Goal: Information Seeking & Learning: Learn about a topic

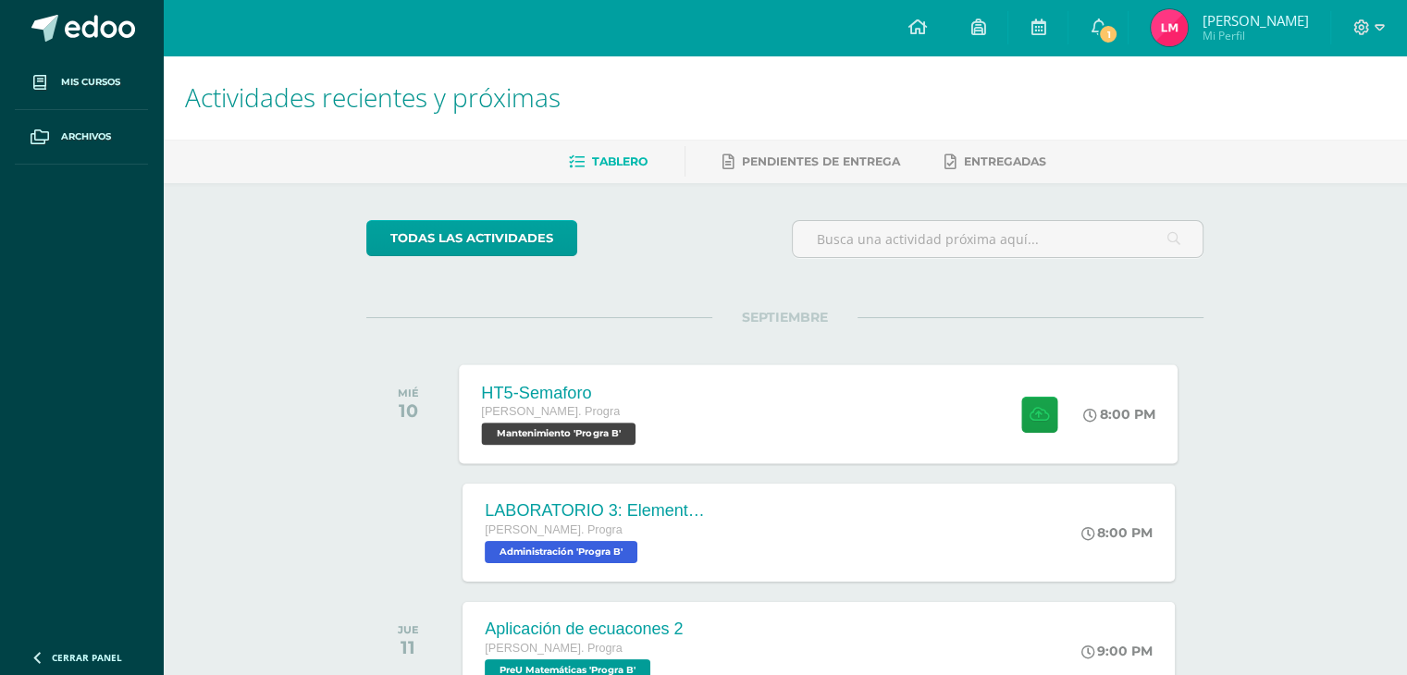
click at [618, 399] on div "HT5-Semaforo" at bounding box center [561, 392] width 159 height 19
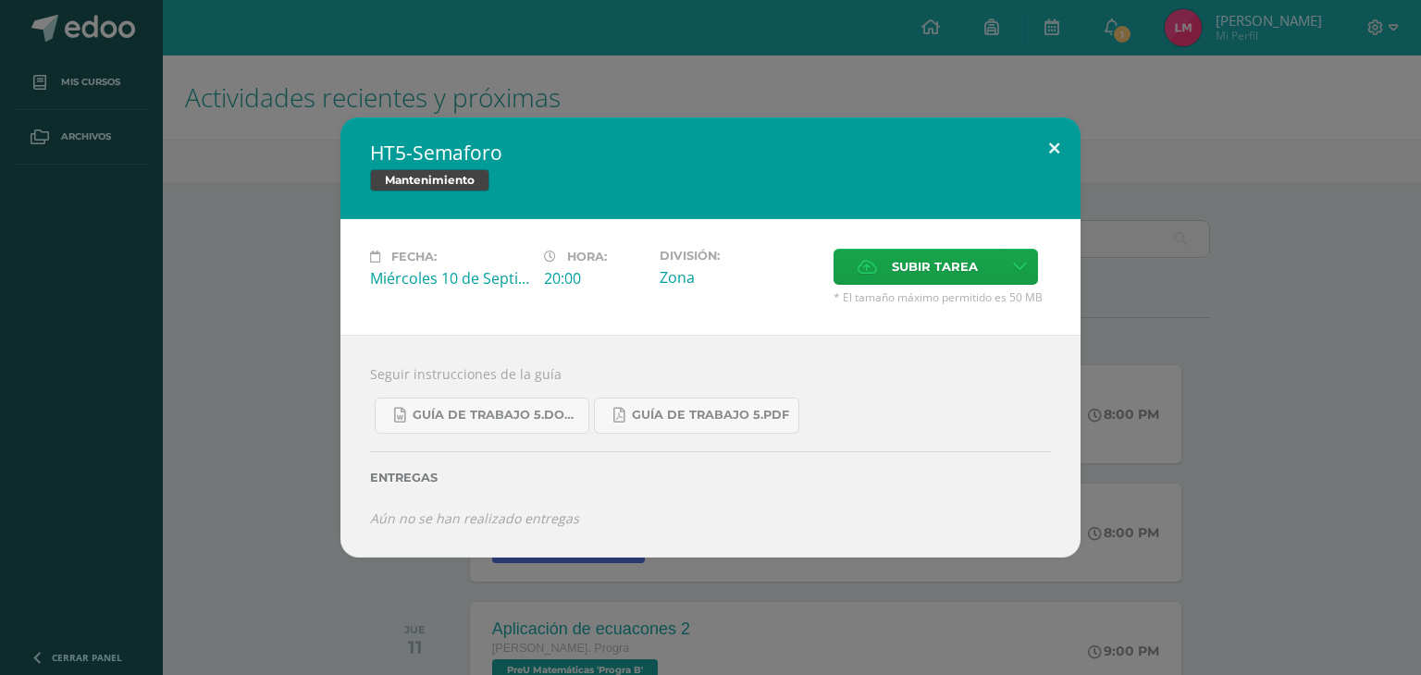
click at [1059, 150] on button at bounding box center [1054, 148] width 53 height 63
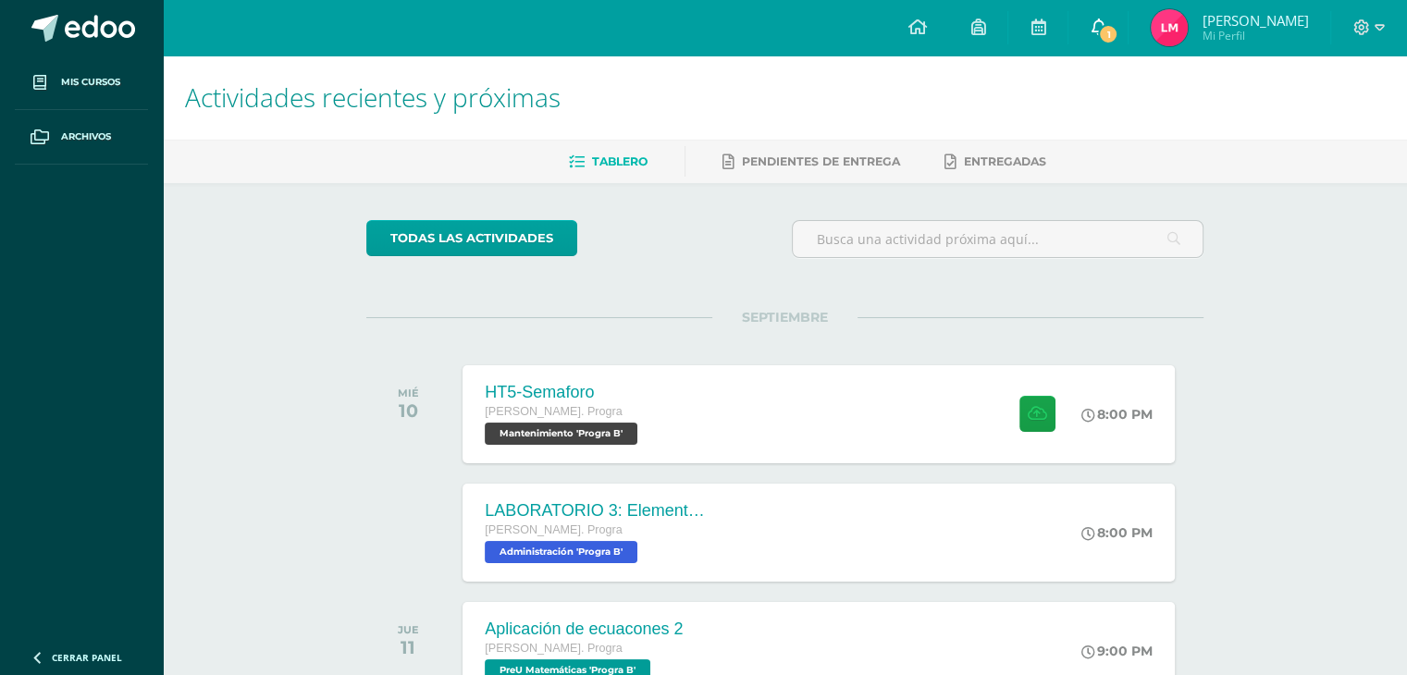
click at [1128, 41] on link "1" at bounding box center [1097, 27] width 59 height 55
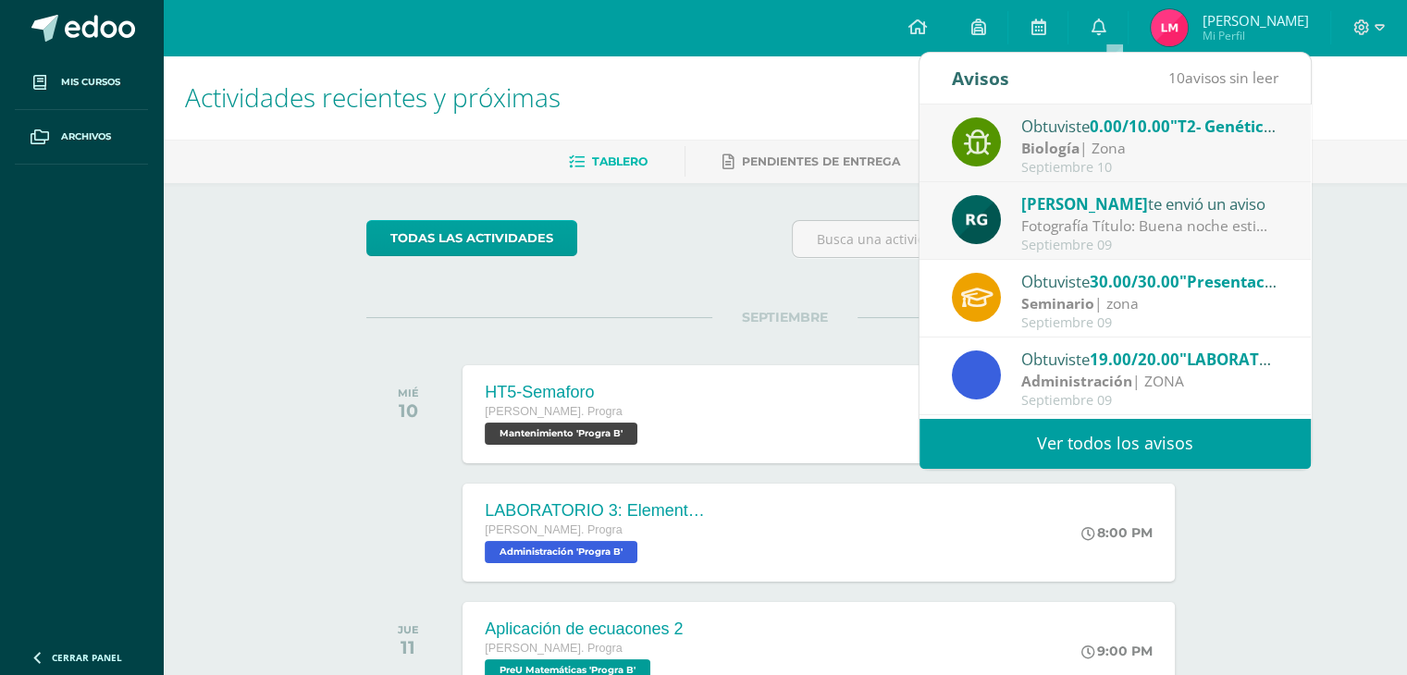
click at [1140, 147] on div "Biología | Zona" at bounding box center [1149, 148] width 257 height 21
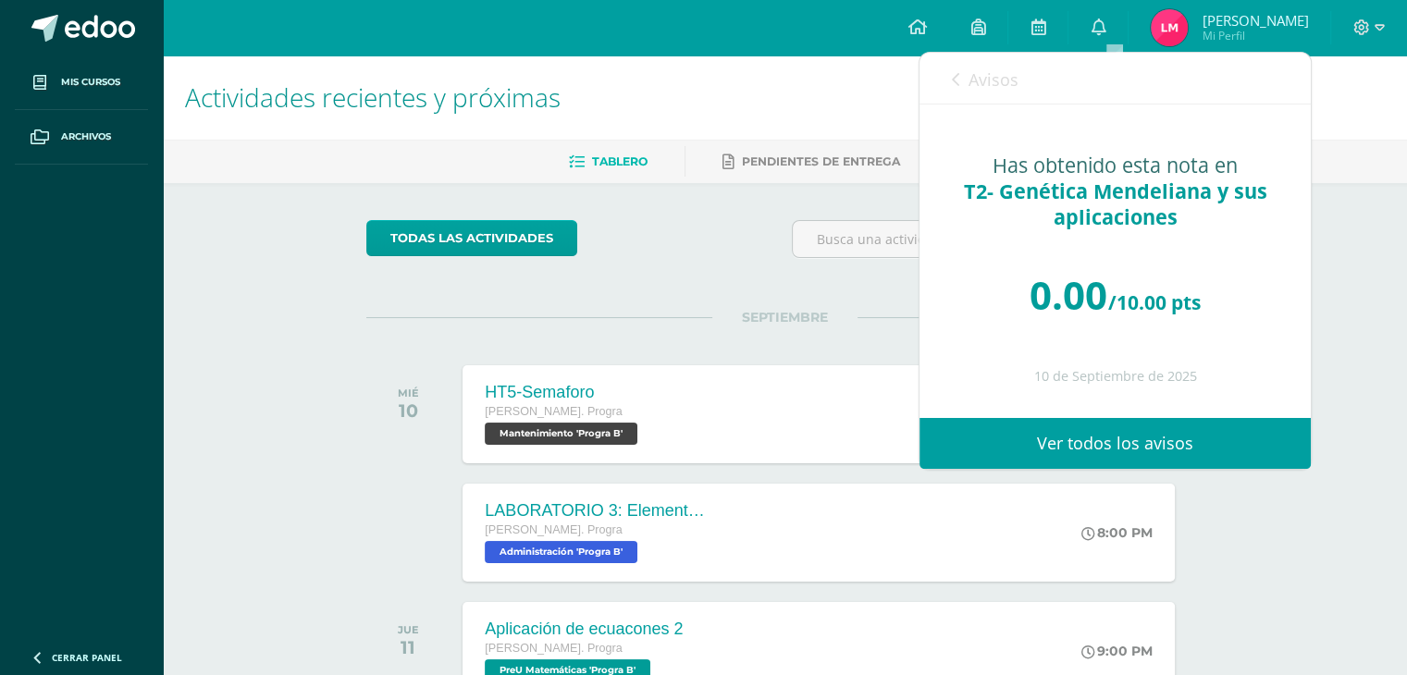
click at [971, 79] on span "Avisos" at bounding box center [993, 79] width 50 height 22
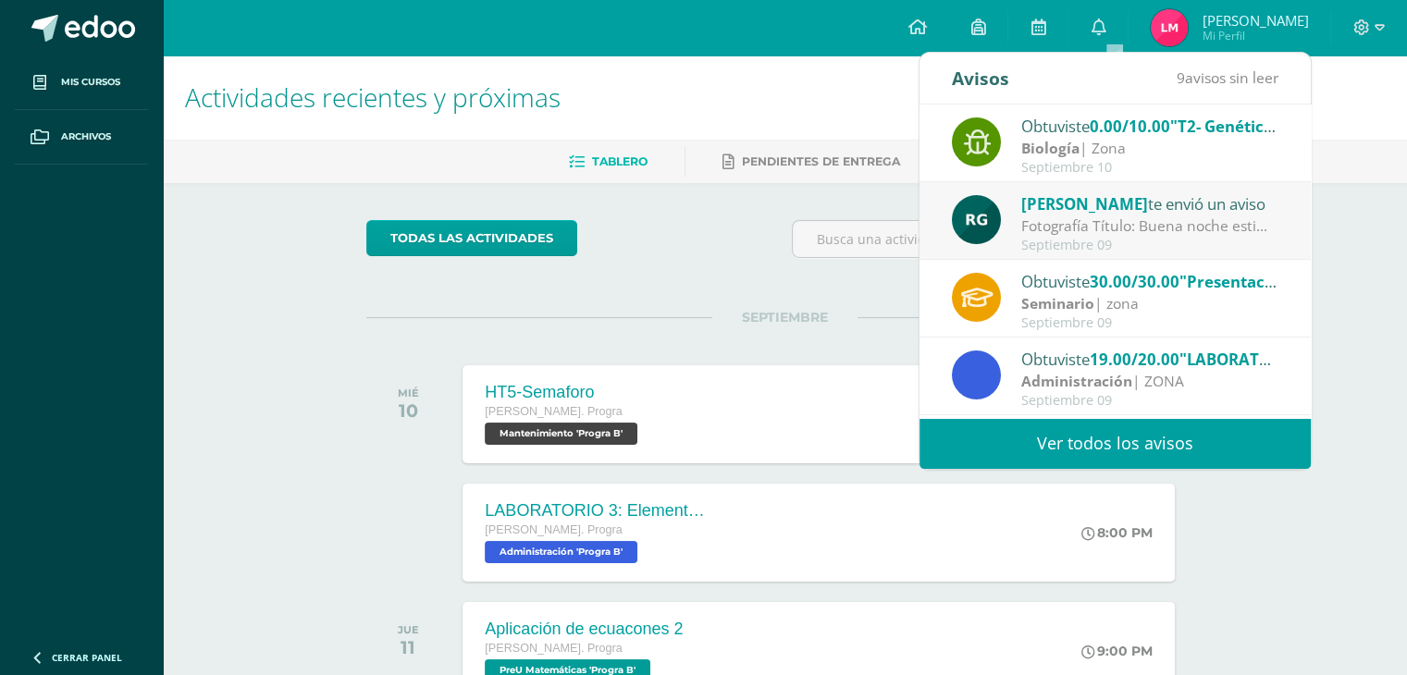
click at [1019, 200] on div "[PERSON_NAME] te envió un aviso Fotografía Título: Buena noche estimados estudi…" at bounding box center [1115, 221] width 327 height 61
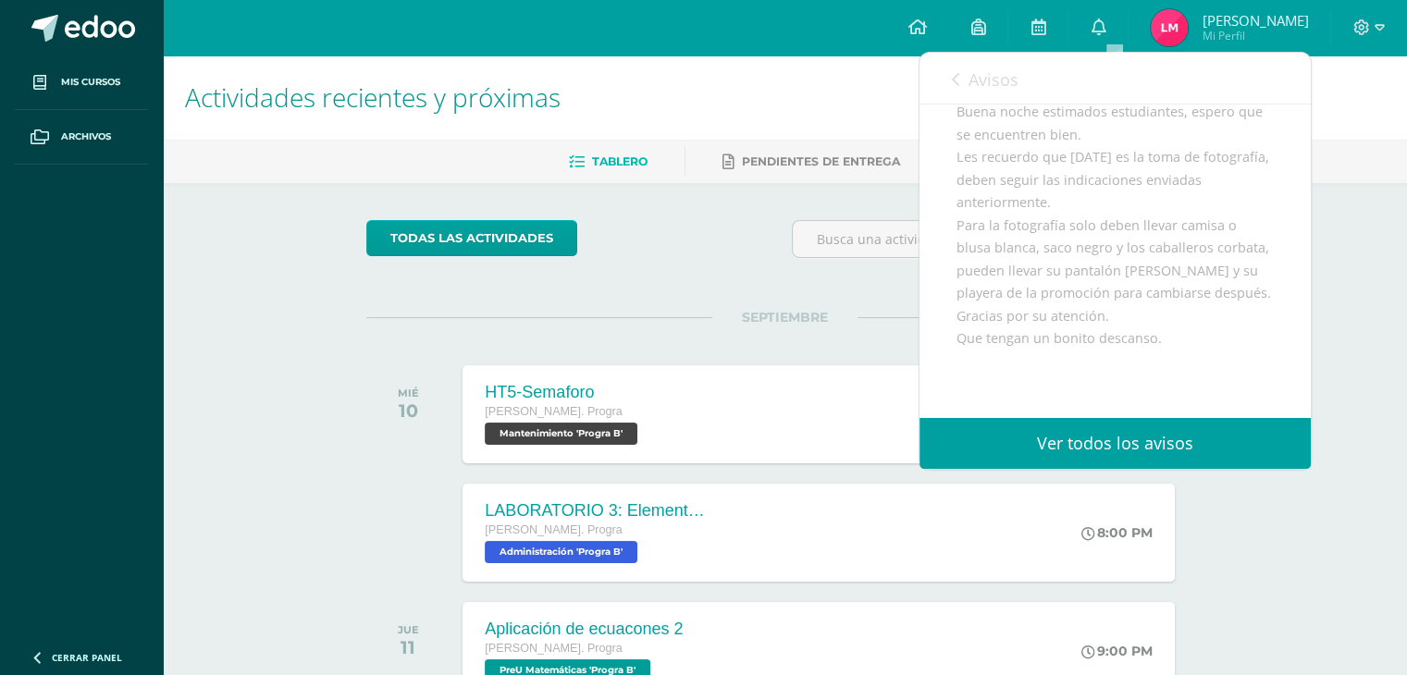
scroll to position [174, 0]
click at [970, 68] on span "Avisos" at bounding box center [993, 79] width 50 height 22
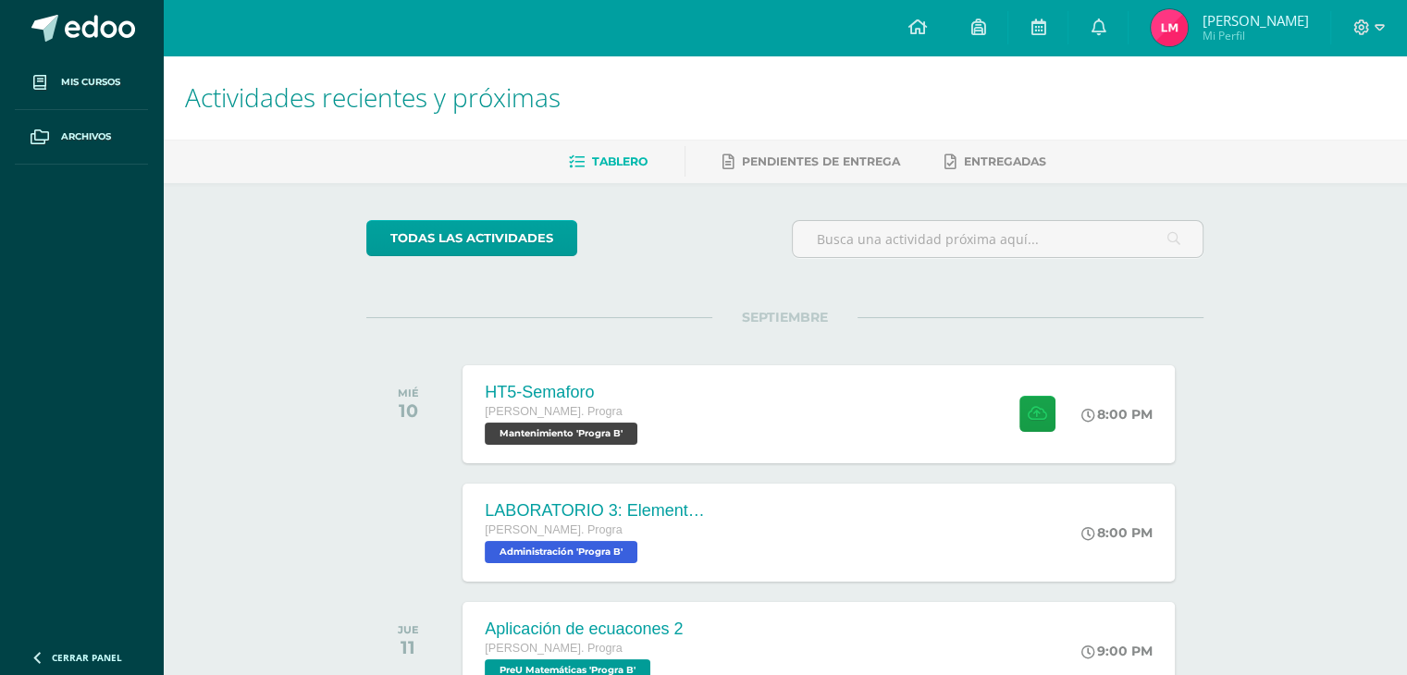
click at [814, 302] on div "todas las Actividades No tienes actividades Échale un vistazo a los demás perío…" at bounding box center [784, 677] width 911 height 989
drag, startPoint x: 814, startPoint y: 302, endPoint x: 803, endPoint y: 321, distance: 22.4
click at [803, 321] on div "todas las Actividades No tienes actividades Échale un vistazo a los demás perío…" at bounding box center [784, 677] width 911 height 989
click at [803, 321] on span "SEPTIEMBRE" at bounding box center [784, 317] width 145 height 17
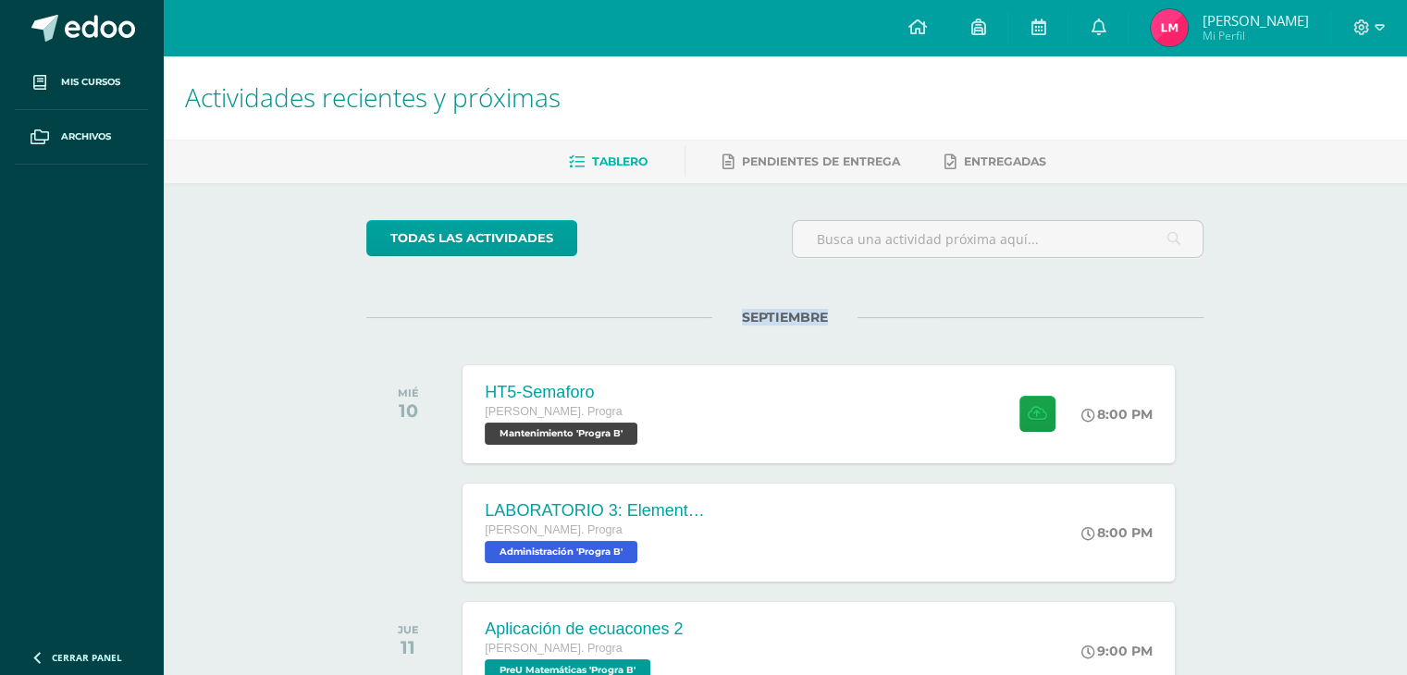
click at [803, 321] on span "SEPTIEMBRE" at bounding box center [784, 317] width 145 height 17
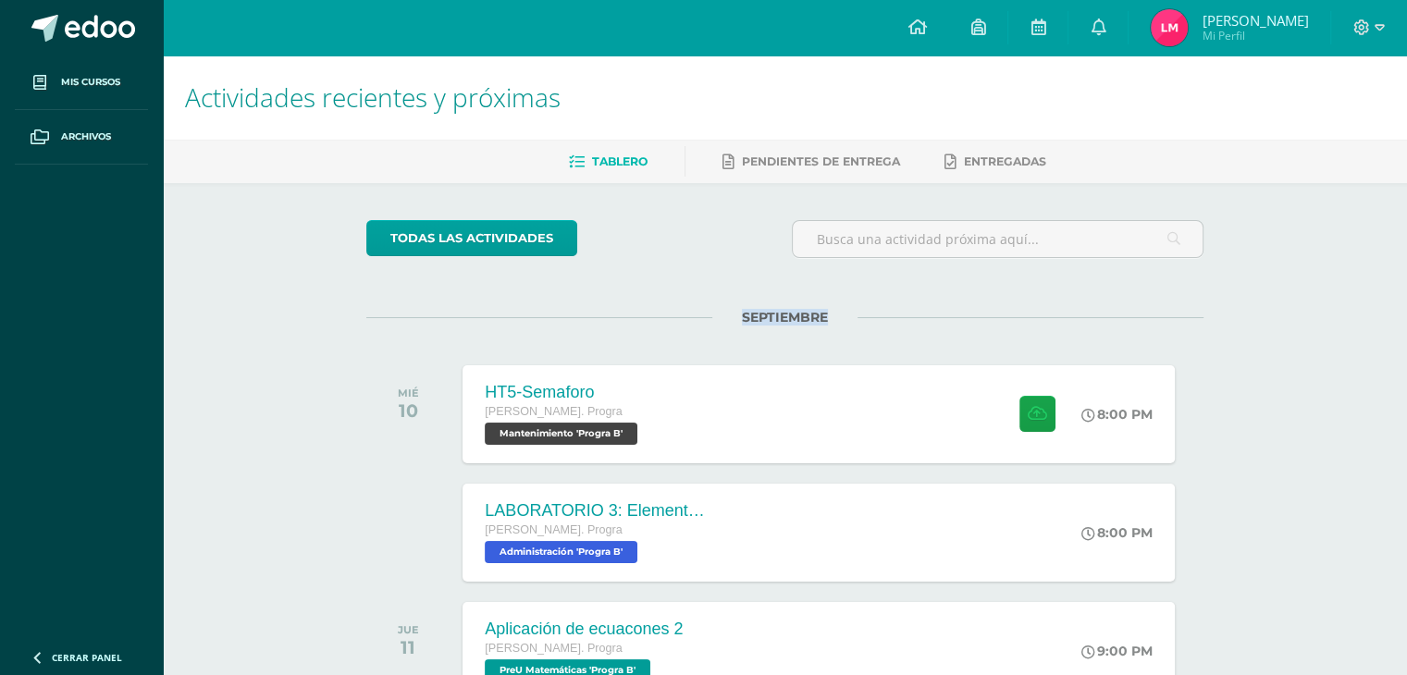
click at [803, 321] on span "SEPTIEMBRE" at bounding box center [784, 317] width 145 height 17
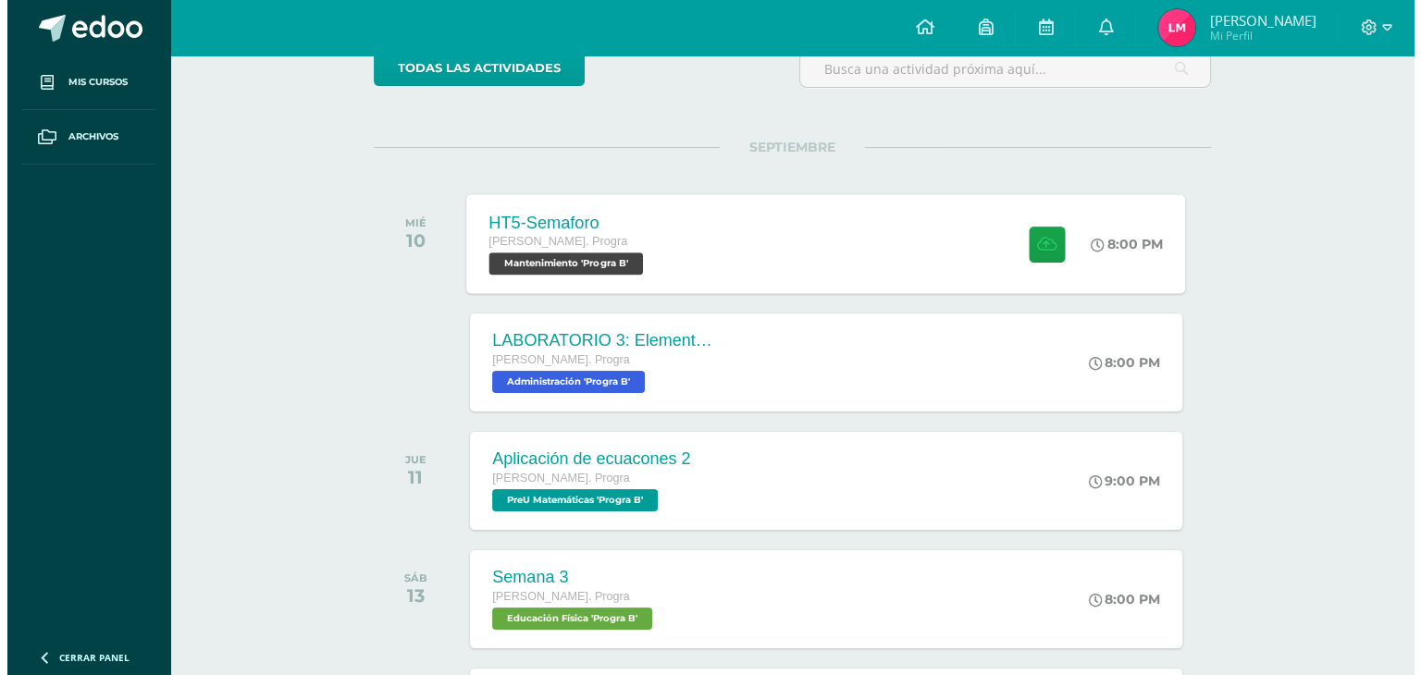
scroll to position [173, 0]
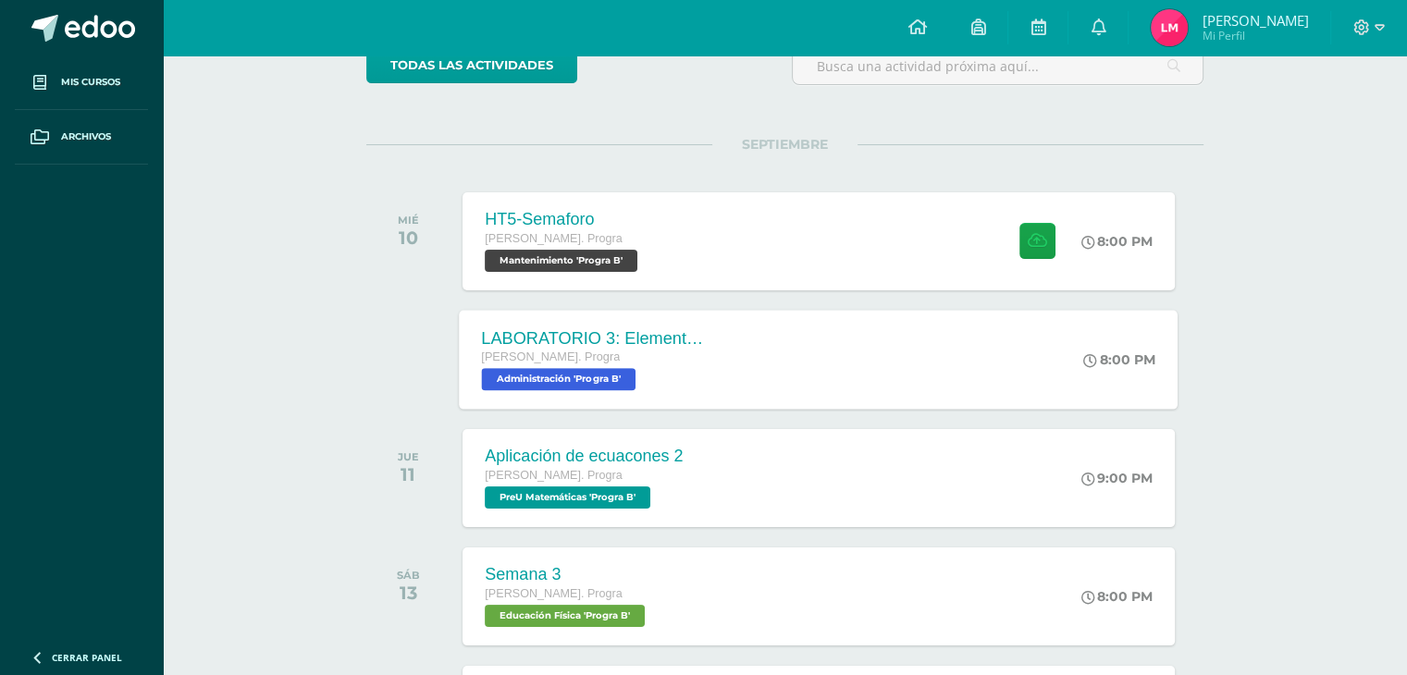
click at [726, 317] on div "LABORATORIO 3: Elementos del aprendizaje. [PERSON_NAME]. Progra Administración …" at bounding box center [594, 359] width 269 height 99
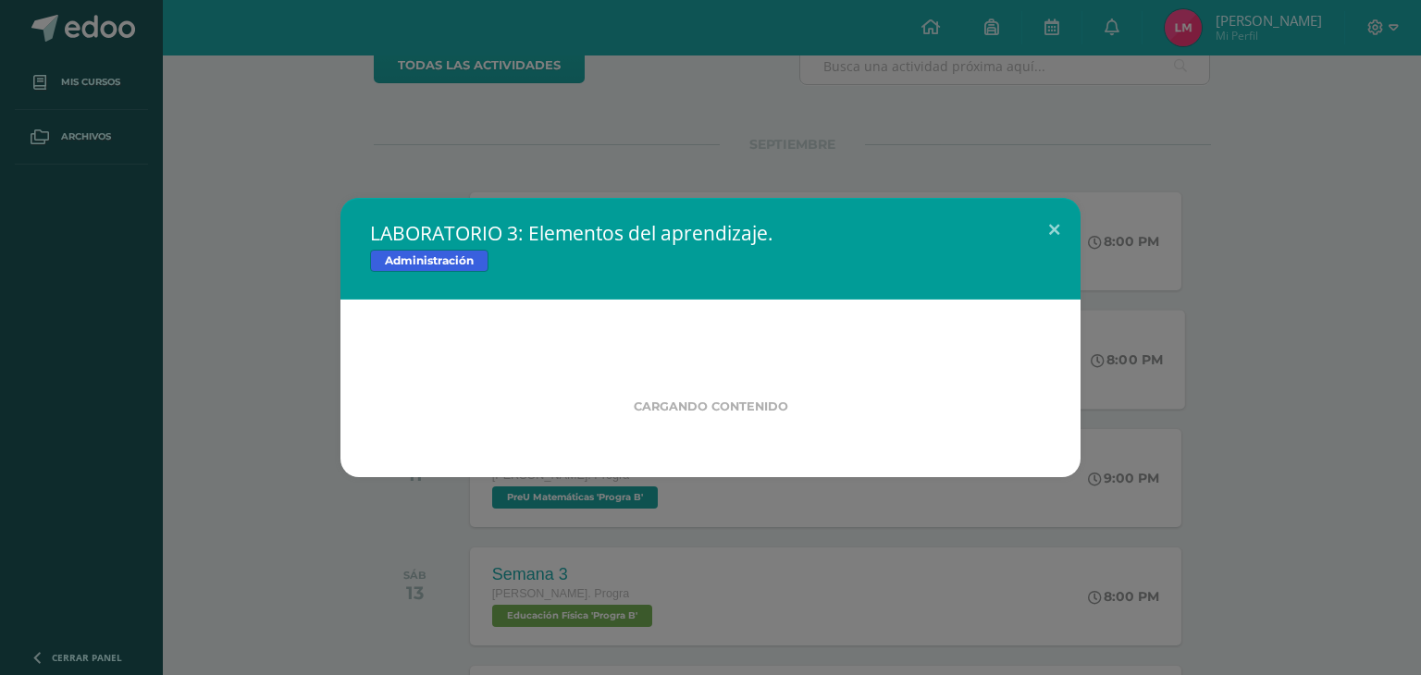
click link "LABORATORIO 3.docx"
